Goal: Transaction & Acquisition: Book appointment/travel/reservation

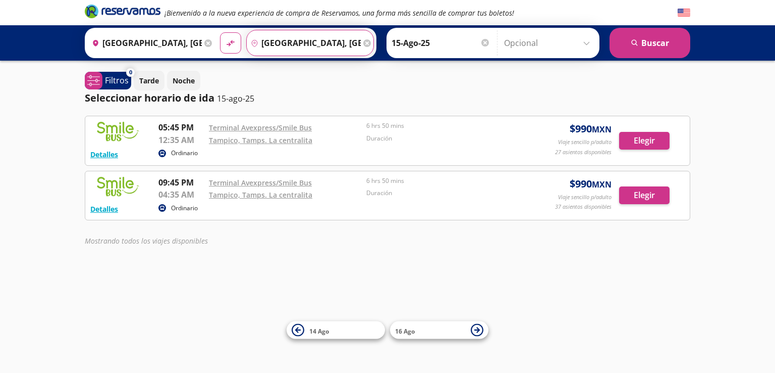
click at [298, 43] on input "[GEOGRAPHIC_DATA], [GEOGRAPHIC_DATA]" at bounding box center [304, 42] width 114 height 25
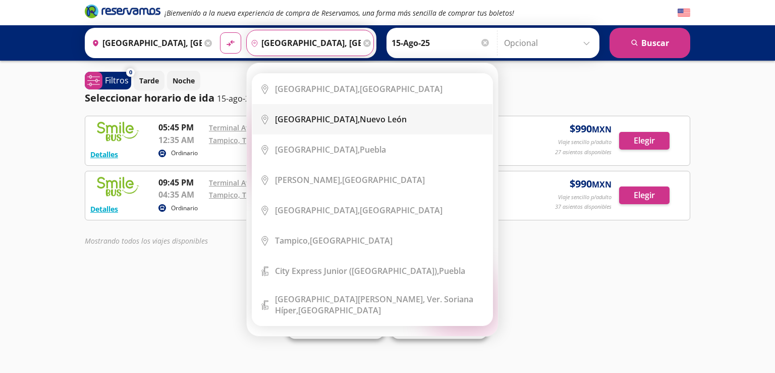
click at [319, 121] on div "[GEOGRAPHIC_DATA], [GEOGRAPHIC_DATA][PERSON_NAME]" at bounding box center [341, 119] width 132 height 11
type input "[GEOGRAPHIC_DATA], [GEOGRAPHIC_DATA][PERSON_NAME]"
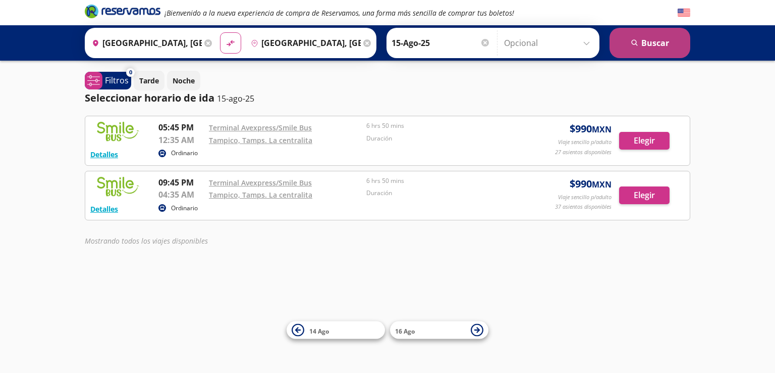
click at [648, 45] on button "search [GEOGRAPHIC_DATA]" at bounding box center [650, 43] width 81 height 30
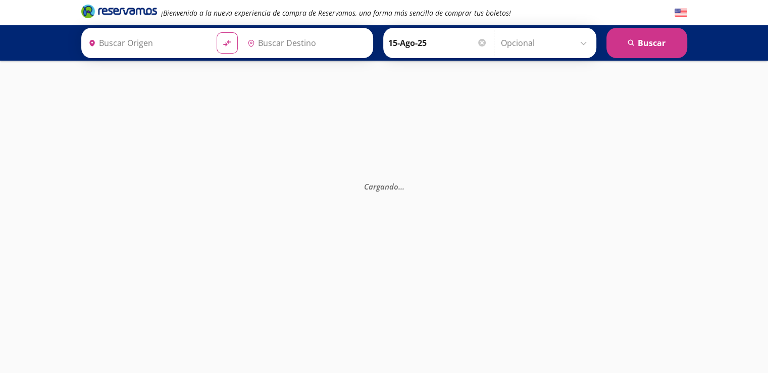
type input "[GEOGRAPHIC_DATA], [GEOGRAPHIC_DATA][PERSON_NAME]"
type input "[GEOGRAPHIC_DATA], [GEOGRAPHIC_DATA]"
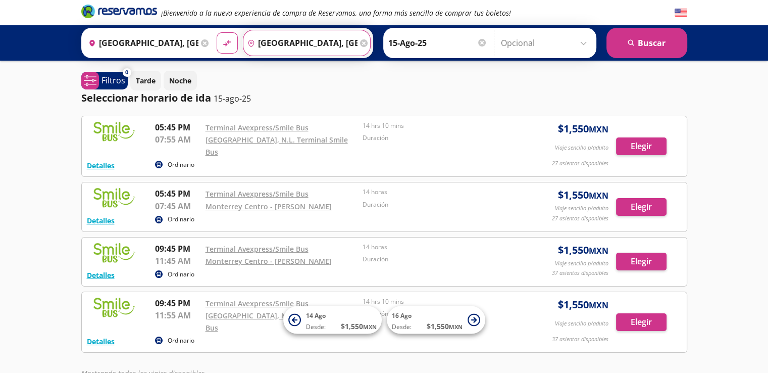
click at [324, 43] on input "[GEOGRAPHIC_DATA], [GEOGRAPHIC_DATA][PERSON_NAME]" at bounding box center [300, 42] width 114 height 25
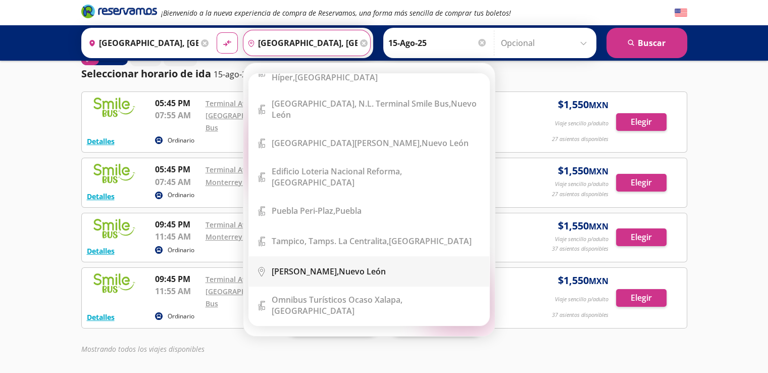
scroll to position [37, 0]
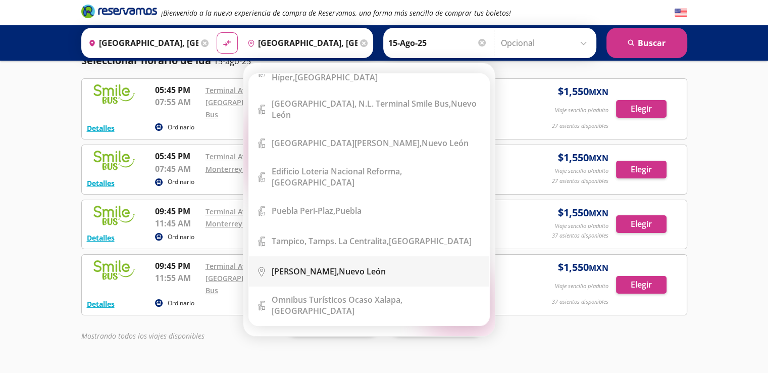
click at [320, 266] on div "[PERSON_NAME], [GEOGRAPHIC_DATA][PERSON_NAME]" at bounding box center [329, 271] width 114 height 11
type input "[PERSON_NAME], [GEOGRAPHIC_DATA][PERSON_NAME]"
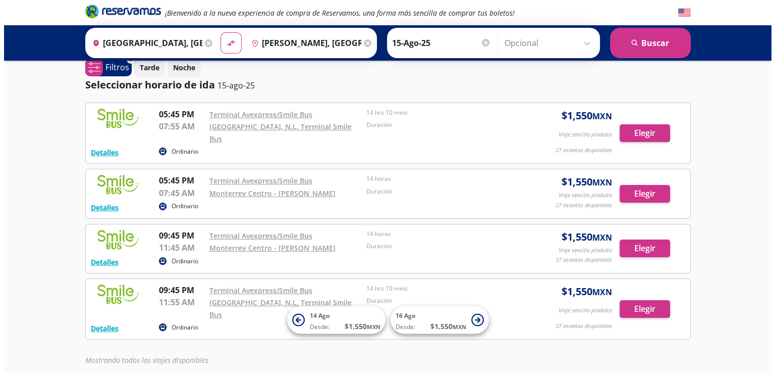
scroll to position [0, 0]
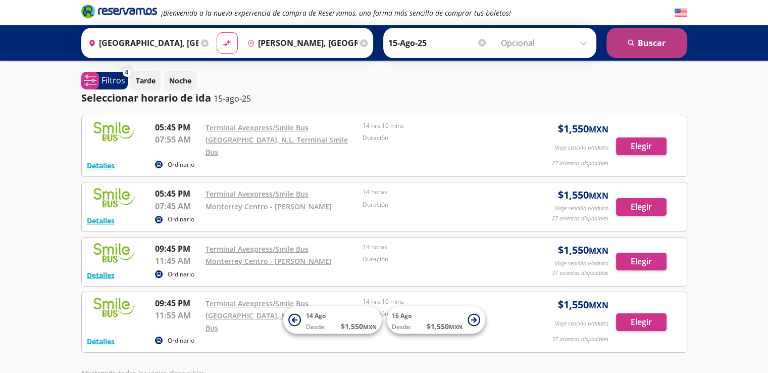
click at [642, 41] on button "search [GEOGRAPHIC_DATA]" at bounding box center [646, 43] width 81 height 30
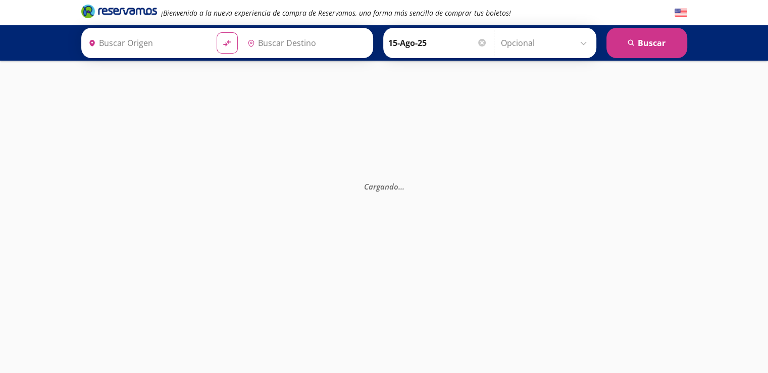
type input "[PERSON_NAME], [GEOGRAPHIC_DATA][PERSON_NAME]"
type input "[GEOGRAPHIC_DATA], [GEOGRAPHIC_DATA]"
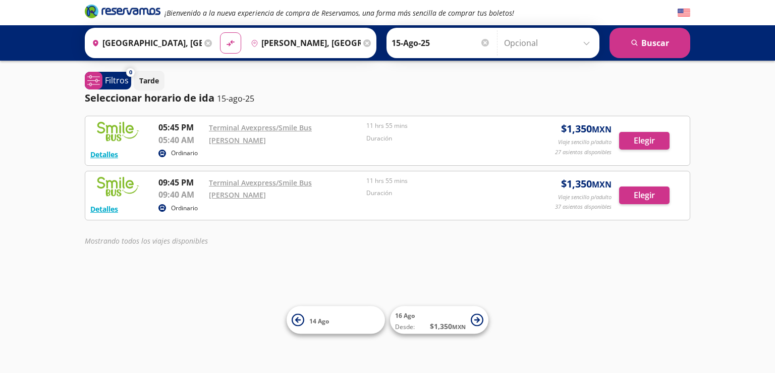
click at [315, 36] on input "[PERSON_NAME], [GEOGRAPHIC_DATA][PERSON_NAME]" at bounding box center [304, 42] width 114 height 25
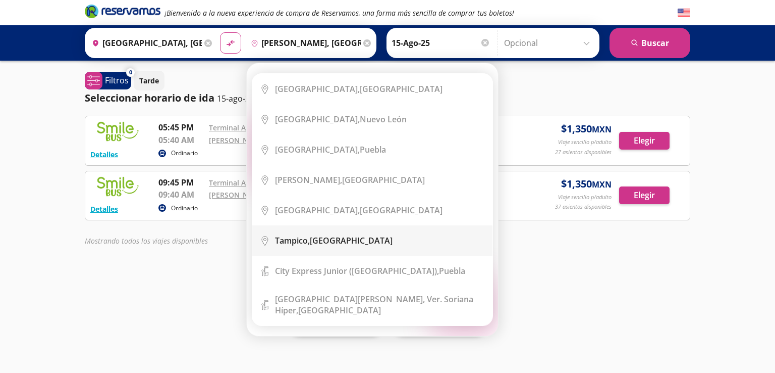
click at [315, 239] on div "[GEOGRAPHIC_DATA], [GEOGRAPHIC_DATA]" at bounding box center [334, 240] width 118 height 11
type input "[GEOGRAPHIC_DATA], [GEOGRAPHIC_DATA]"
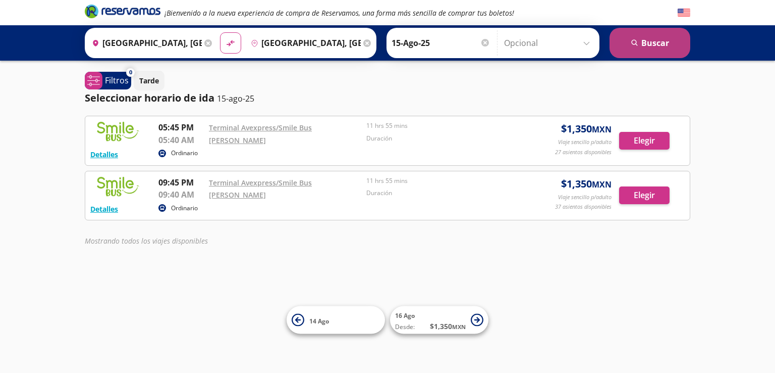
click at [650, 46] on button "search [GEOGRAPHIC_DATA]" at bounding box center [650, 43] width 81 height 30
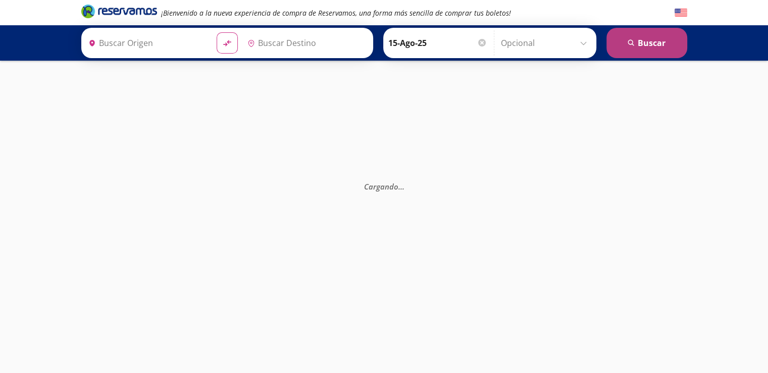
type input "[GEOGRAPHIC_DATA], [GEOGRAPHIC_DATA]"
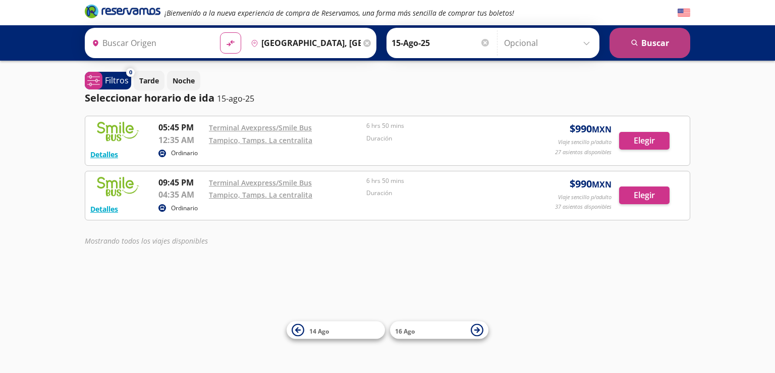
type input "[GEOGRAPHIC_DATA], [GEOGRAPHIC_DATA]"
click at [588, 43] on input "Opcional" at bounding box center [549, 42] width 90 height 25
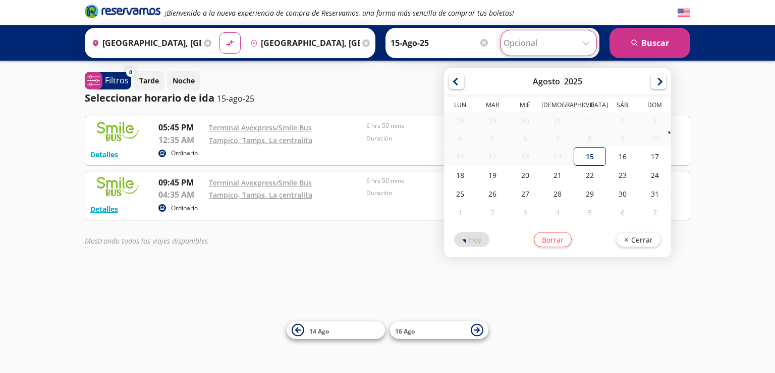
click at [588, 43] on input "Opcional" at bounding box center [549, 42] width 90 height 25
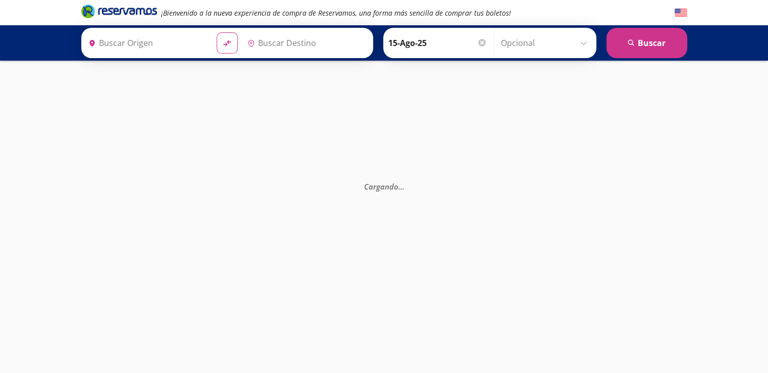
type input "[PERSON_NAME], [GEOGRAPHIC_DATA][PERSON_NAME]"
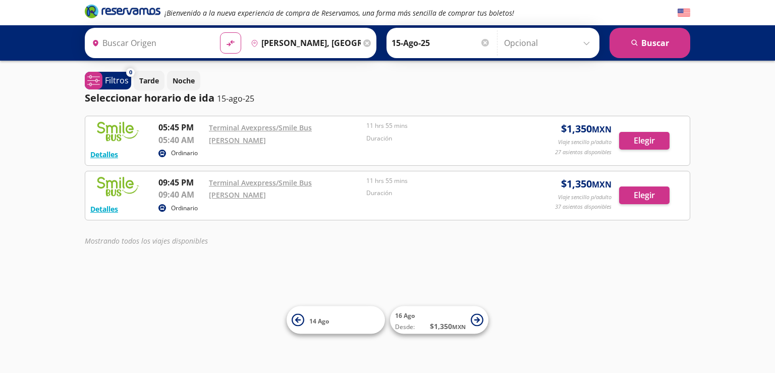
type input "[GEOGRAPHIC_DATA], [GEOGRAPHIC_DATA]"
